Goal: Transaction & Acquisition: Purchase product/service

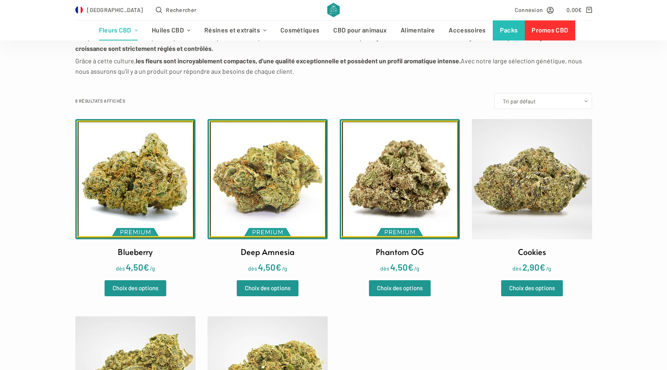
scroll to position [280, 0]
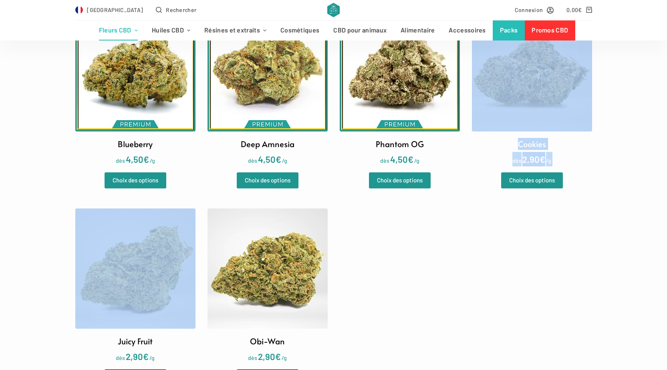
drag, startPoint x: 439, startPoint y: 268, endPoint x: 531, endPoint y: 313, distance: 102.7
click at [531, 313] on ul "Blueberry dès 4,50 € /g Choix des options Deep Amnesia dès 4,50 € /g Choix des …" at bounding box center [333, 198] width 517 height 374
click at [530, 297] on ul "Blueberry dès 4,50 € /g Choix des options Deep Amnesia dès 4,50 € /g Choix des …" at bounding box center [333, 198] width 517 height 374
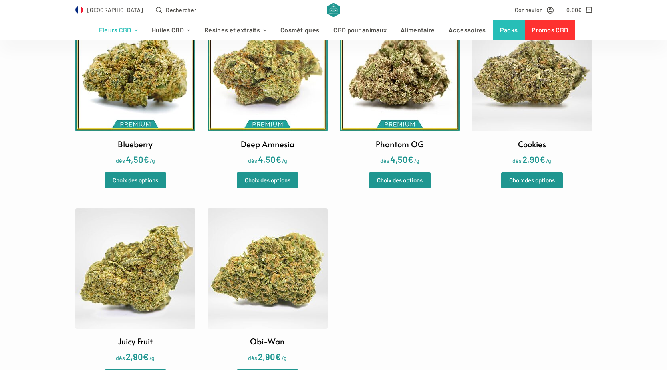
drag, startPoint x: 518, startPoint y: 318, endPoint x: 538, endPoint y: 340, distance: 29.5
click at [538, 340] on ul "Blueberry dès 4,50 € /g Choix des options Deep Amnesia dès 4,50 € /g Choix des …" at bounding box center [333, 198] width 517 height 374
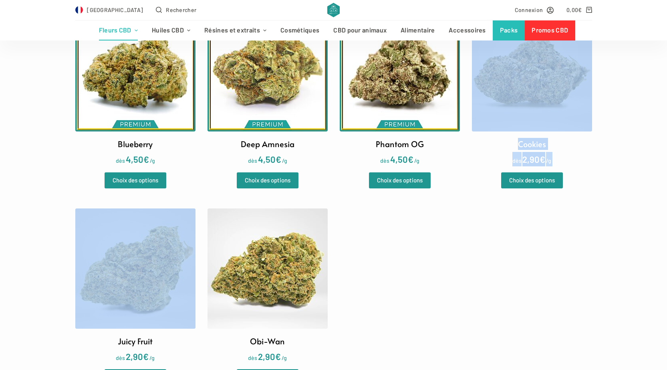
drag, startPoint x: 454, startPoint y: 286, endPoint x: 473, endPoint y: 310, distance: 30.3
click at [473, 310] on ul "Blueberry dès 4,50 € /g Choix des options Deep Amnesia dès 4,50 € /g Choix des …" at bounding box center [333, 198] width 517 height 374
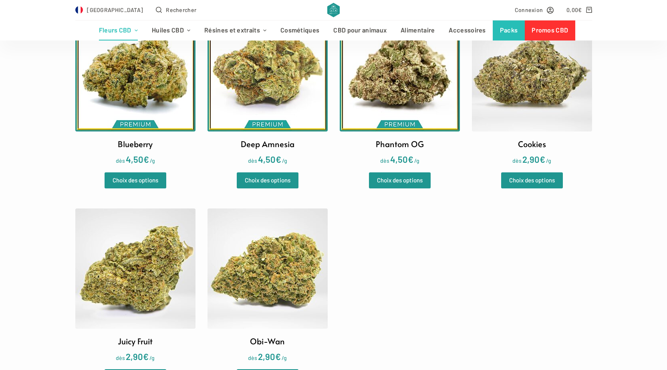
click at [368, 274] on ul "Blueberry dès 4,50 € /g Choix des options Deep Amnesia dès 4,50 € /g Choix des …" at bounding box center [333, 198] width 517 height 374
drag, startPoint x: 368, startPoint y: 274, endPoint x: 382, endPoint y: 286, distance: 18.0
click at [382, 286] on ul "Blueberry dès 4,50 € /g Choix des options Deep Amnesia dès 4,50 € /g Choix des …" at bounding box center [333, 198] width 517 height 374
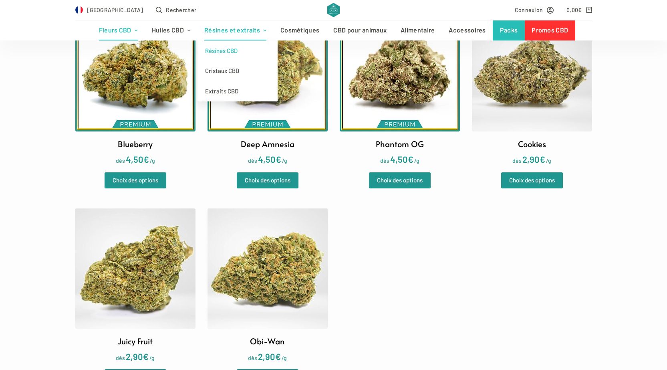
click at [244, 48] on link "Résines CBD" at bounding box center [238, 50] width 80 height 20
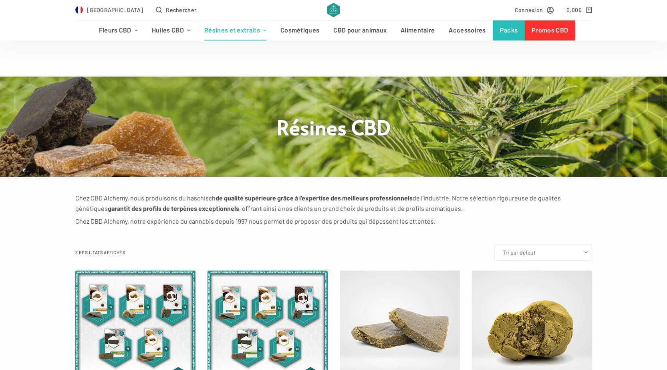
scroll to position [240, 0]
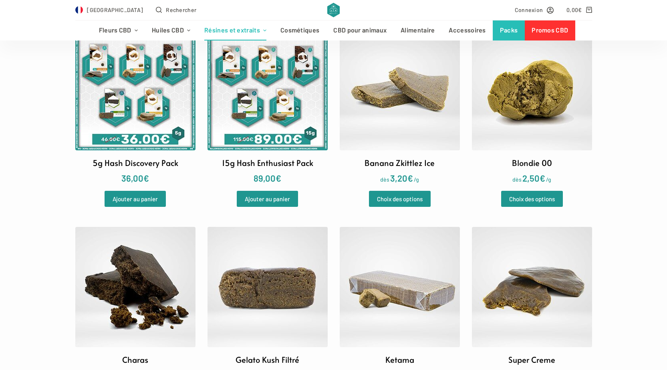
click at [534, 127] on img at bounding box center [532, 90] width 120 height 120
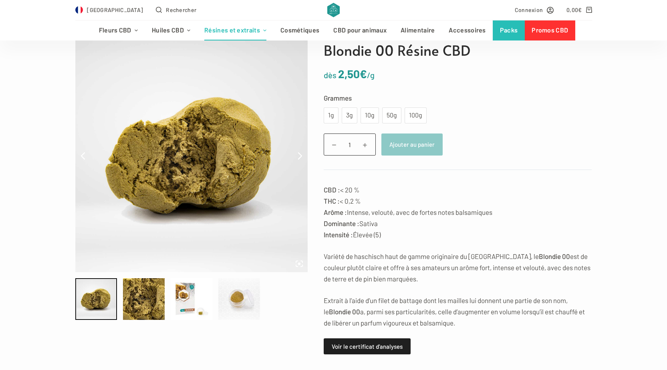
scroll to position [80, 0]
click at [355, 189] on p "CBD : < 20 % THC : < 0,2 % Arôme : Intense, velouté, avec de fortes notes balsa…" at bounding box center [458, 211] width 268 height 56
click at [398, 187] on p "CBD : < 20 % THC : < 0,2 % Arôme : Intense, velouté, avec de fortes notes balsa…" at bounding box center [458, 211] width 268 height 56
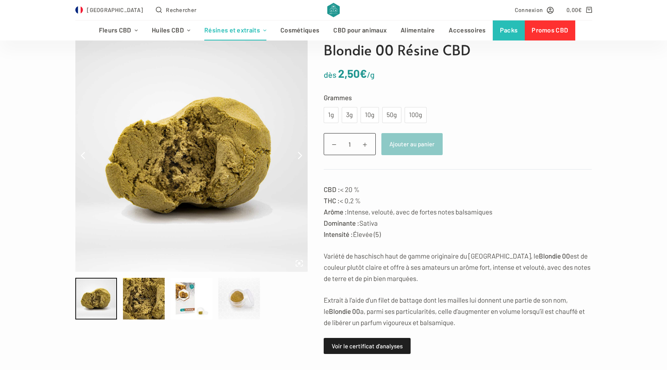
click at [0, 366] on div "Blondie 00 Résine CBD dès 2,50 € /g Grammes Choisir une option 1g 3g 10g 50g 10…" at bounding box center [333, 225] width 667 height 372
click at [0, 369] on div "Blondie 00 Résine CBD dès 2,50 € /g Grammes Choisir une option 1g 3g 10g 50g 10…" at bounding box center [333, 225] width 667 height 372
